Goal: Information Seeking & Learning: Learn about a topic

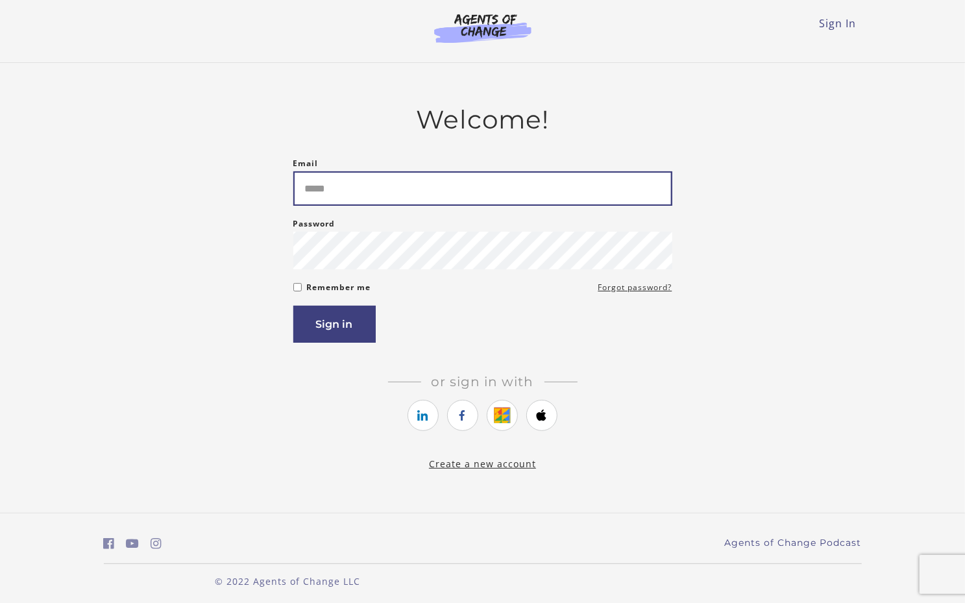
click at [397, 183] on input "Email" at bounding box center [482, 188] width 379 height 34
type input "**********"
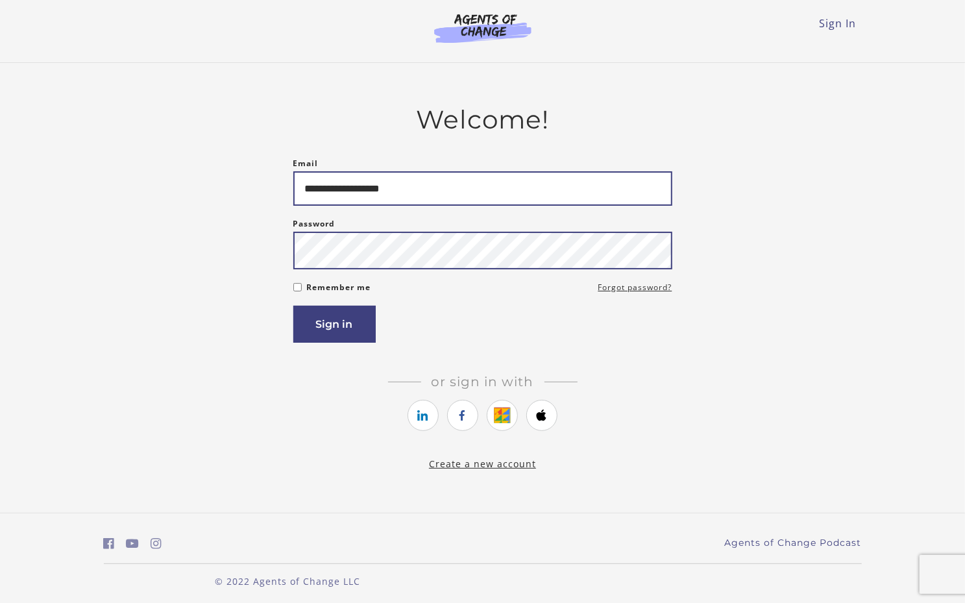
click at [293, 306] on button "Sign in" at bounding box center [334, 324] width 82 height 37
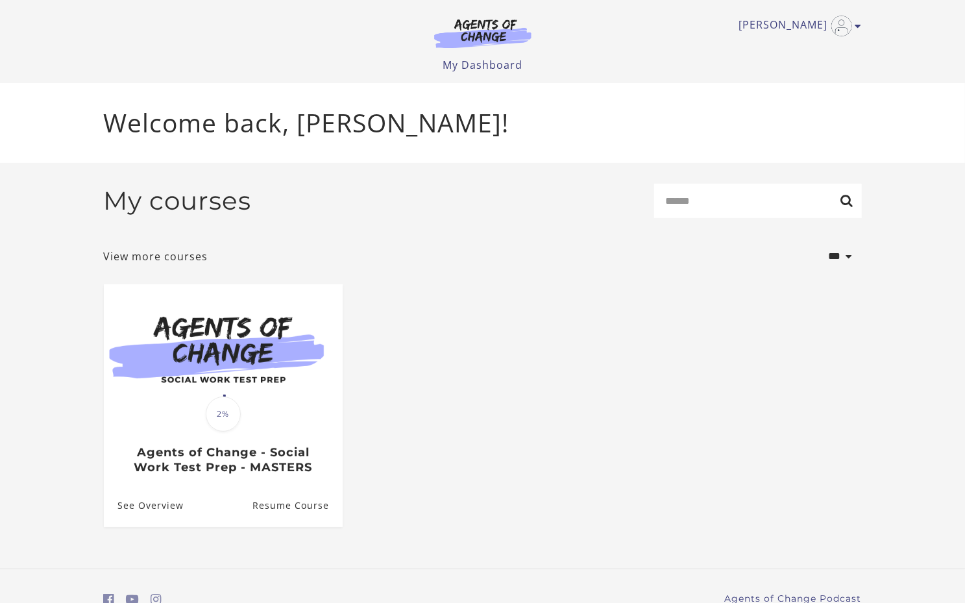
click at [319, 345] on img at bounding box center [223, 348] width 239 height 129
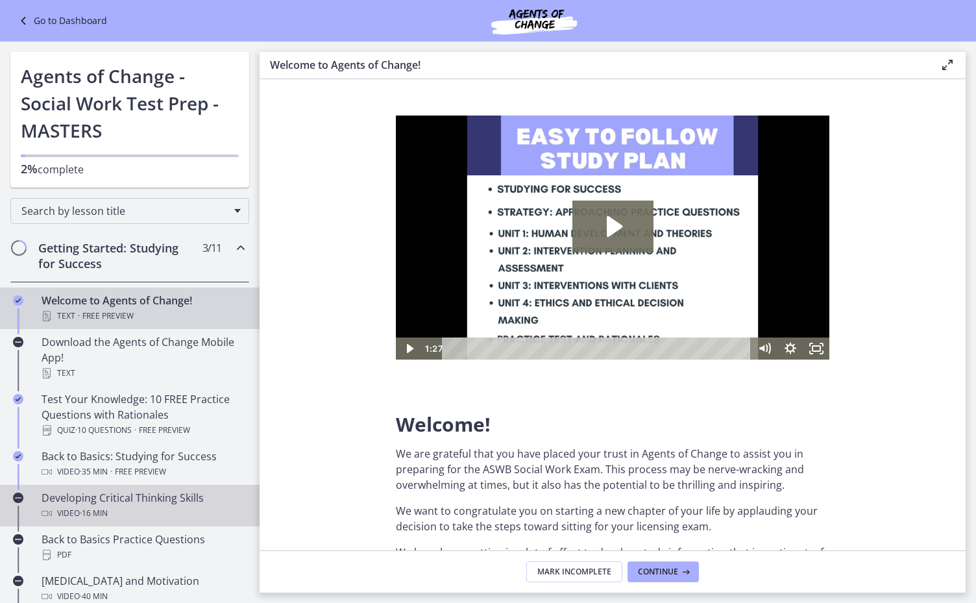
click at [162, 511] on div "Video · 16 min" at bounding box center [143, 514] width 203 height 16
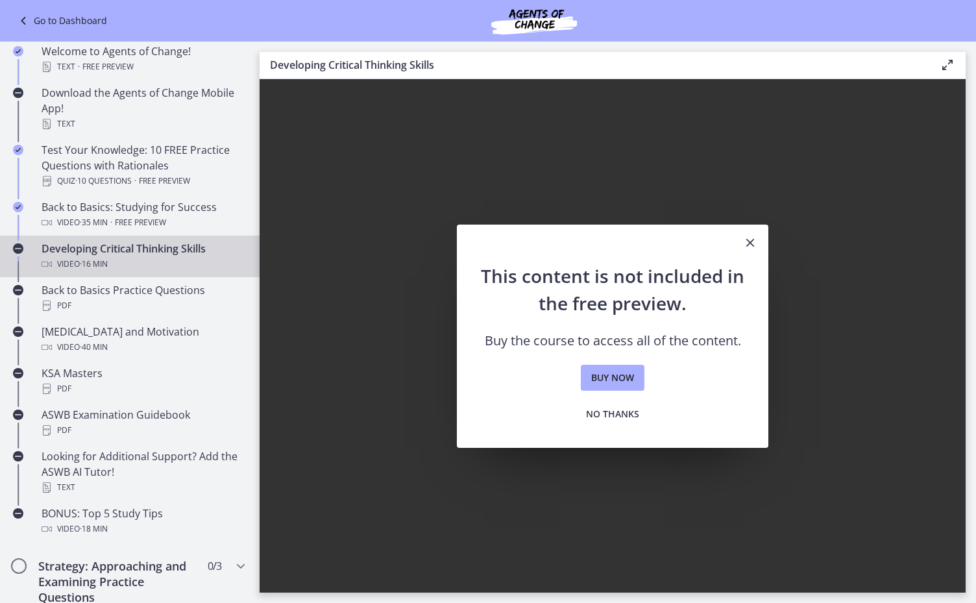
scroll to position [152, 0]
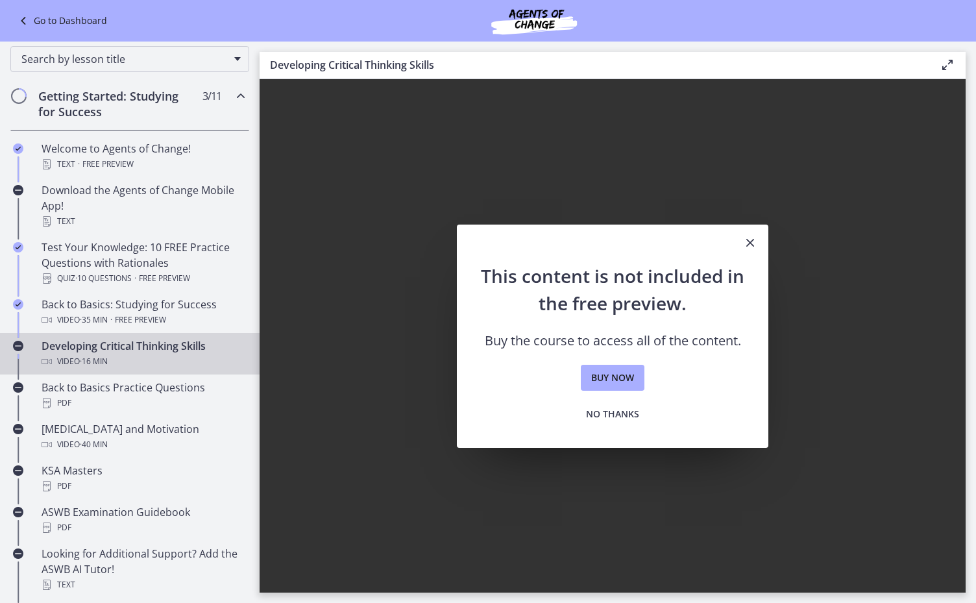
click at [38, 20] on link "Go to Dashboard" at bounding box center [62, 21] width 92 height 16
